Goal: Information Seeking & Learning: Learn about a topic

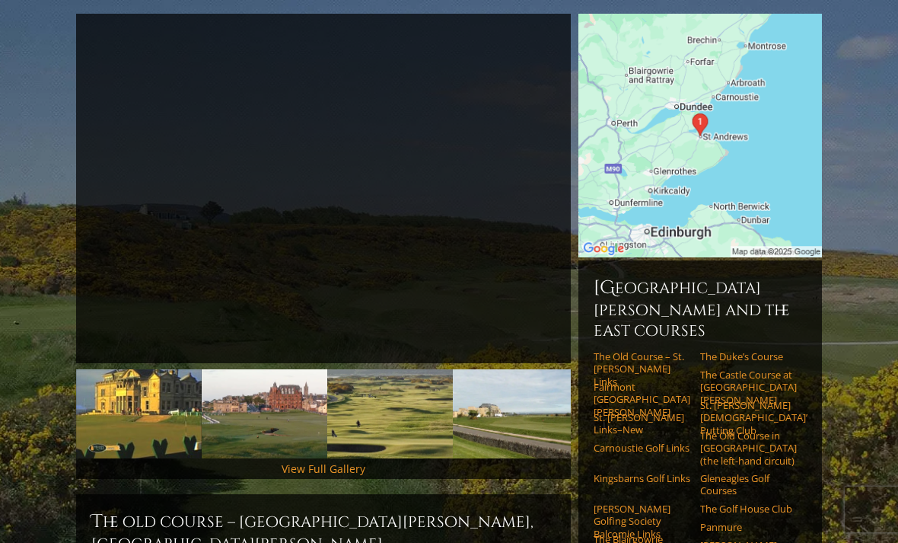
scroll to position [221, 0]
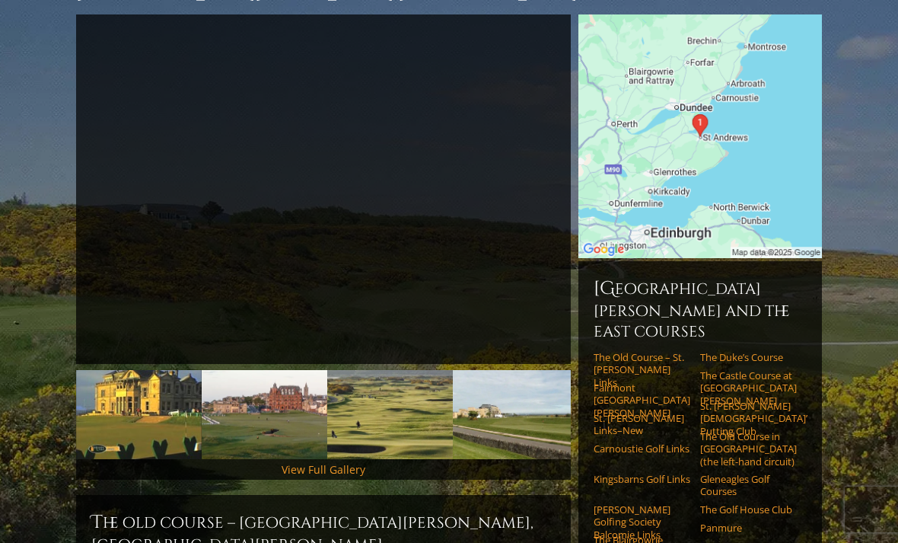
click at [663, 442] on link "Carnoustie Golf Links" at bounding box center [642, 448] width 97 height 12
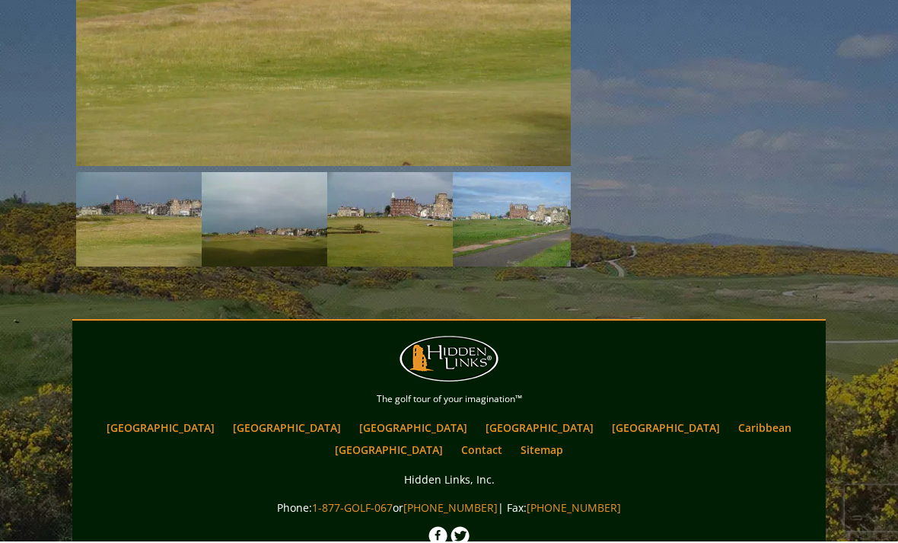
scroll to position [2382, 0]
